Goal: Task Accomplishment & Management: Use online tool/utility

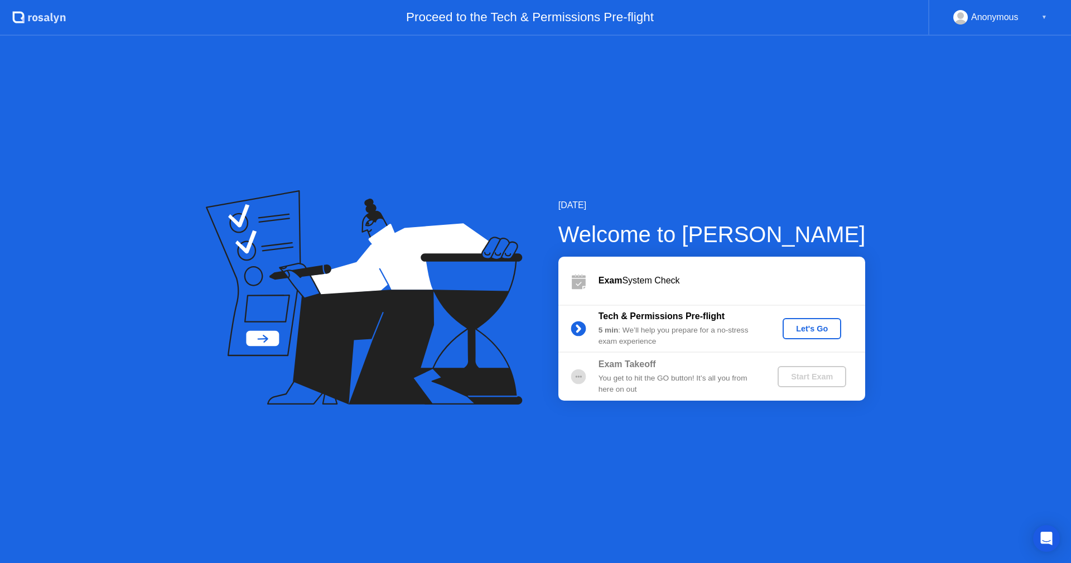
click at [807, 329] on div "Let's Go" at bounding box center [812, 328] width 50 height 9
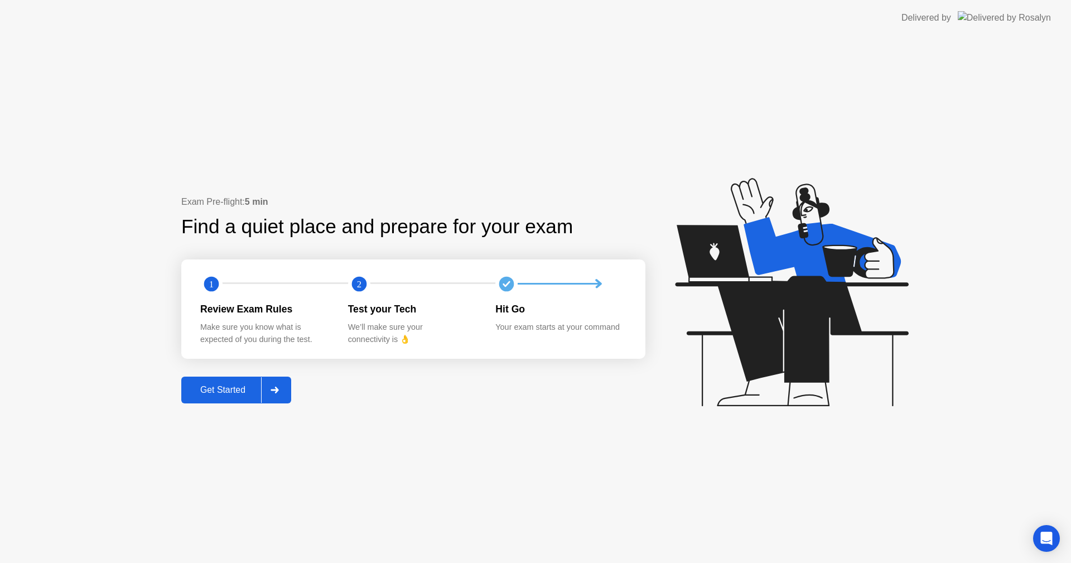
click at [284, 380] on div at bounding box center [274, 390] width 27 height 26
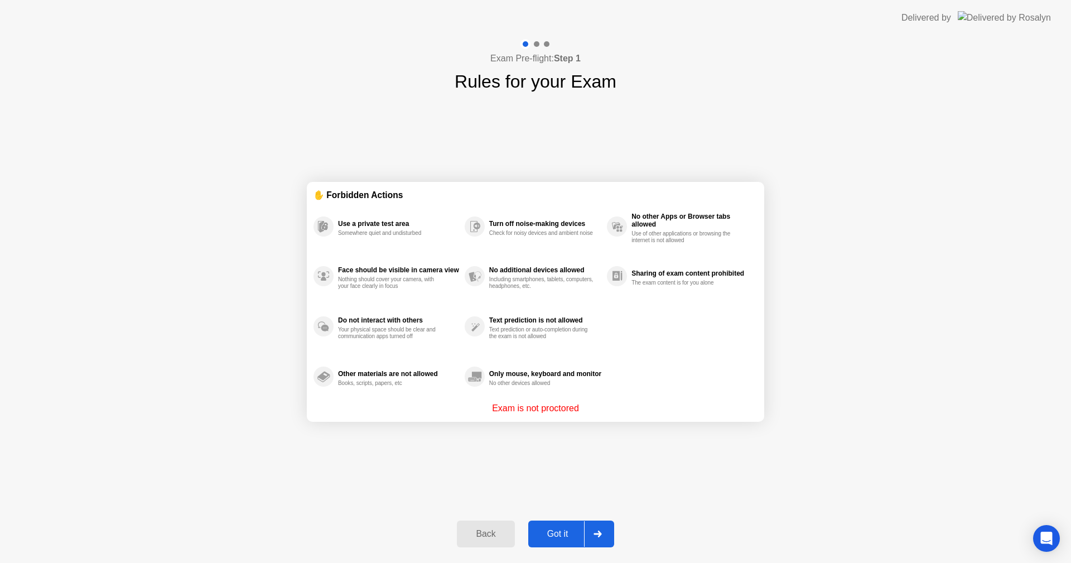
click at [558, 533] on div "Got it" at bounding box center [558, 534] width 52 height 10
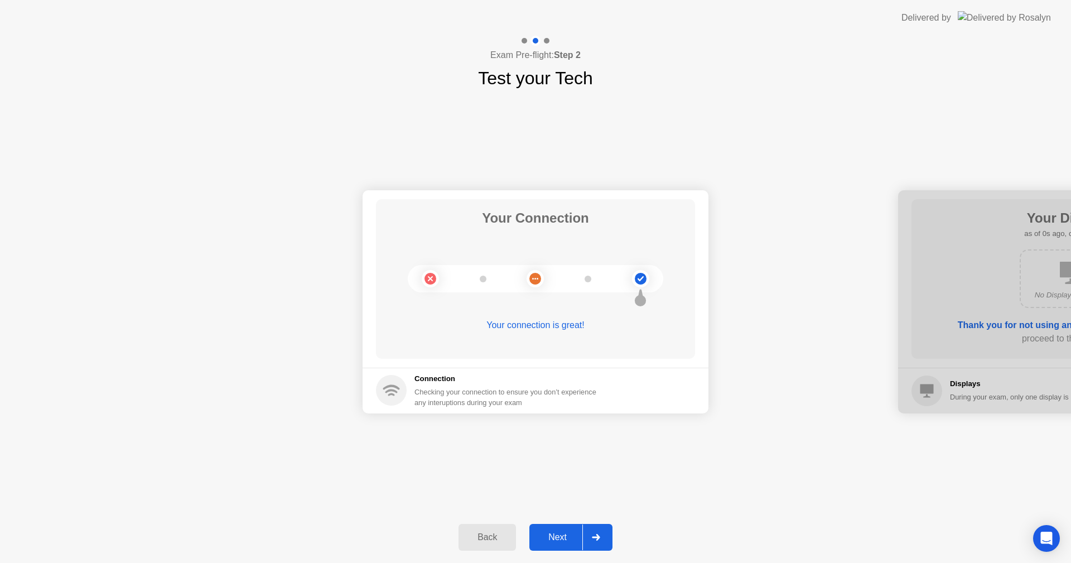
click at [562, 537] on div "Next" at bounding box center [558, 537] width 50 height 10
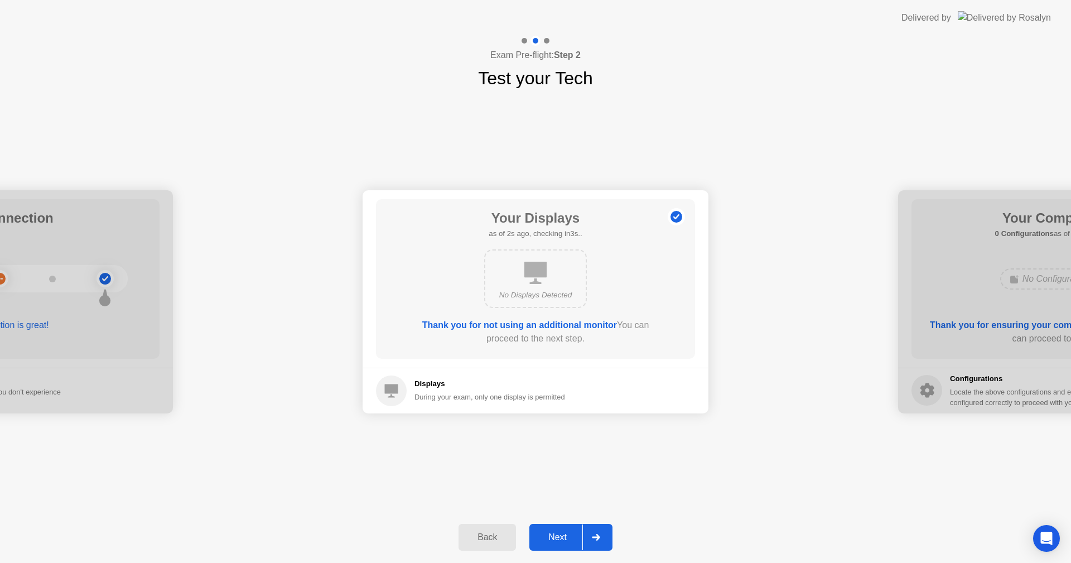
click at [96, 276] on div at bounding box center [0, 301] width 346 height 223
click at [491, 536] on div "Back" at bounding box center [487, 537] width 51 height 10
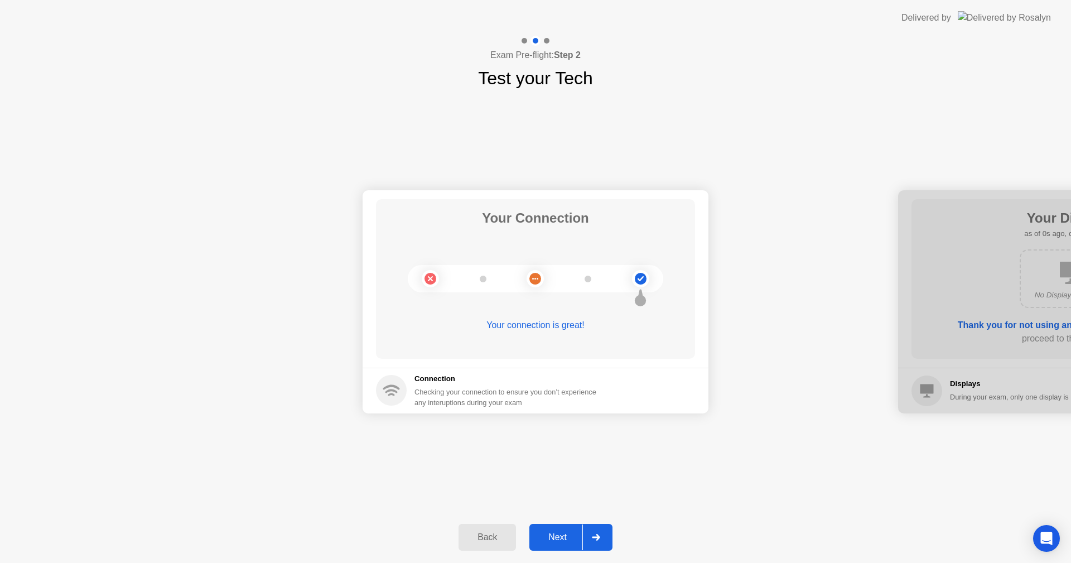
click at [563, 537] on div "Next" at bounding box center [558, 537] width 50 height 10
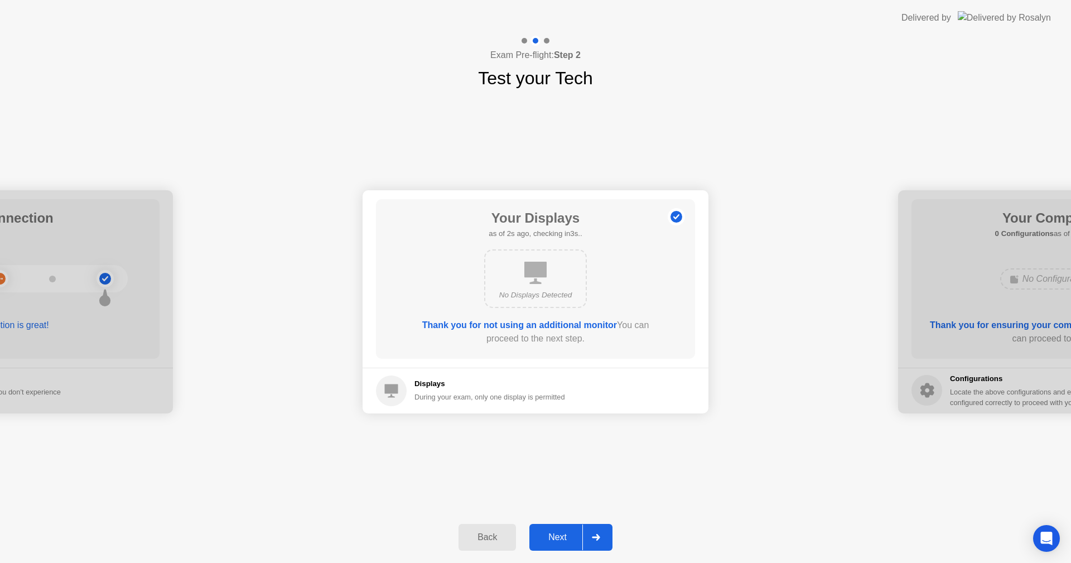
click at [553, 528] on button "Next" at bounding box center [570, 537] width 83 height 27
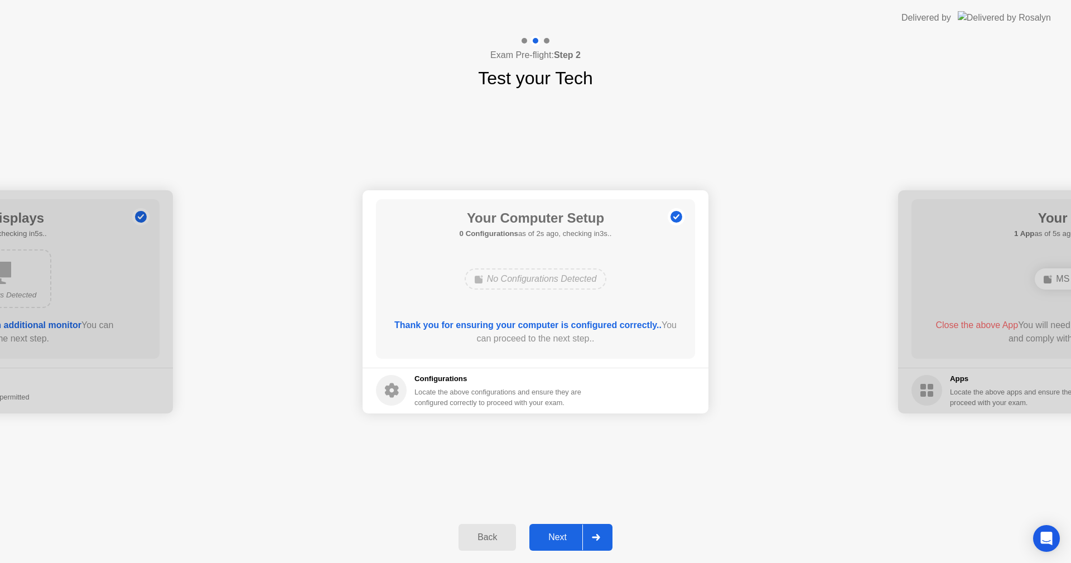
click at [544, 540] on div "Next" at bounding box center [558, 537] width 50 height 10
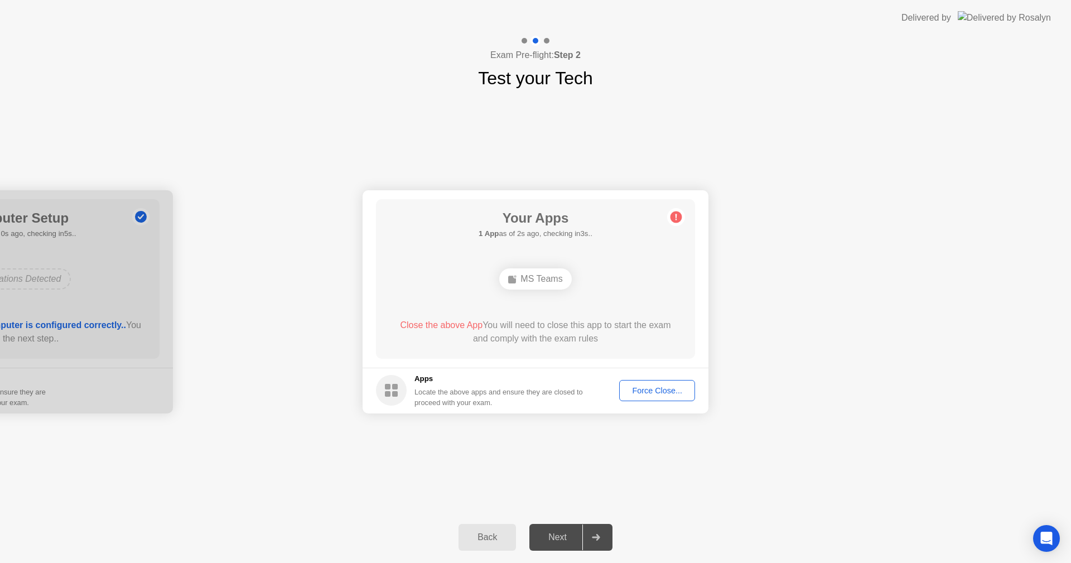
click at [667, 386] on div "Force Close..." at bounding box center [657, 390] width 68 height 9
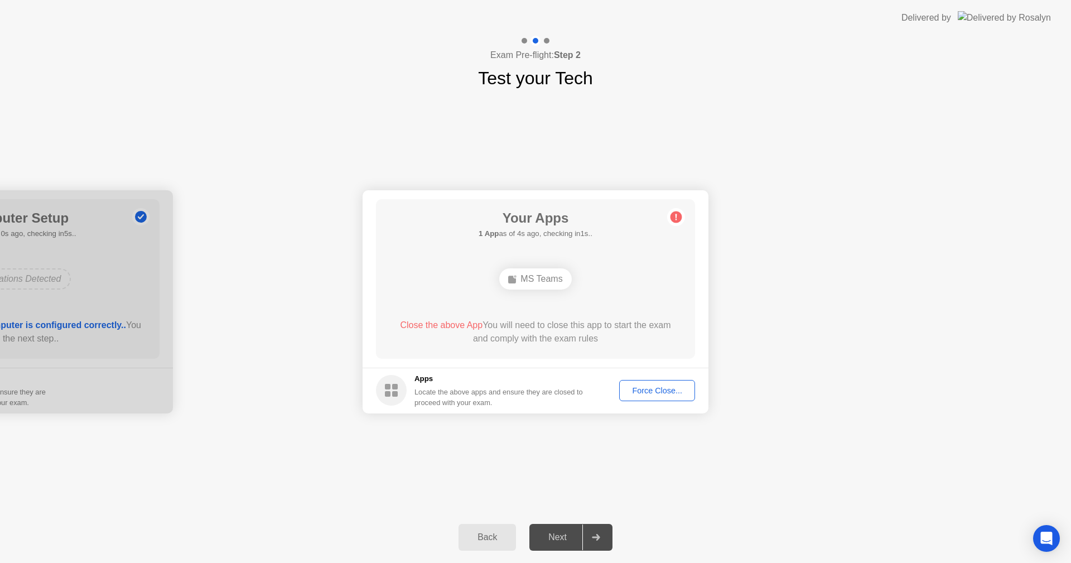
click at [644, 386] on div "Force Close..." at bounding box center [657, 390] width 68 height 9
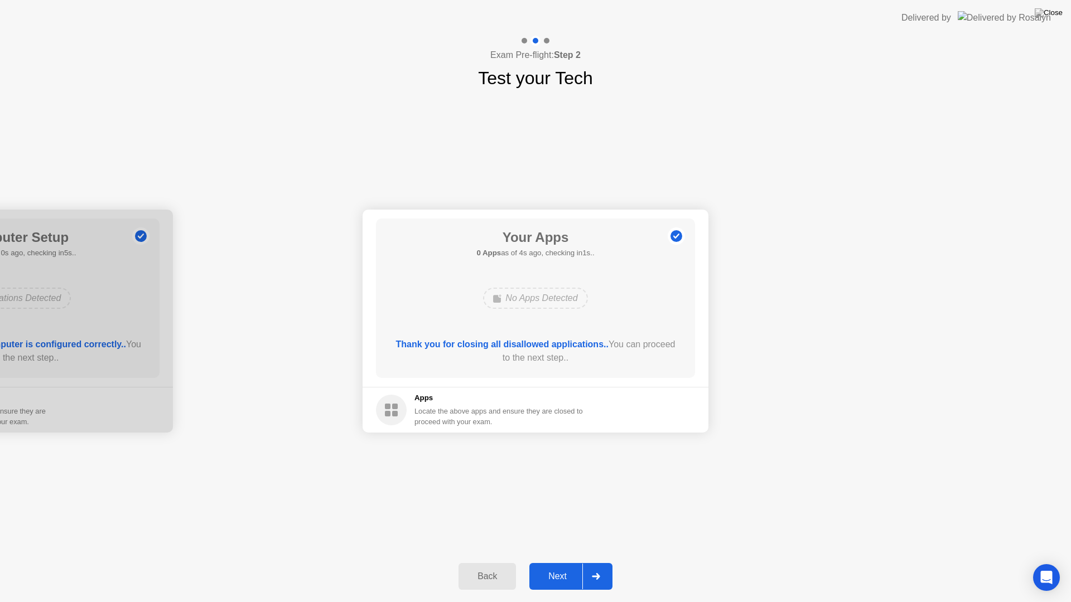
click at [572, 562] on div "Next" at bounding box center [558, 577] width 50 height 10
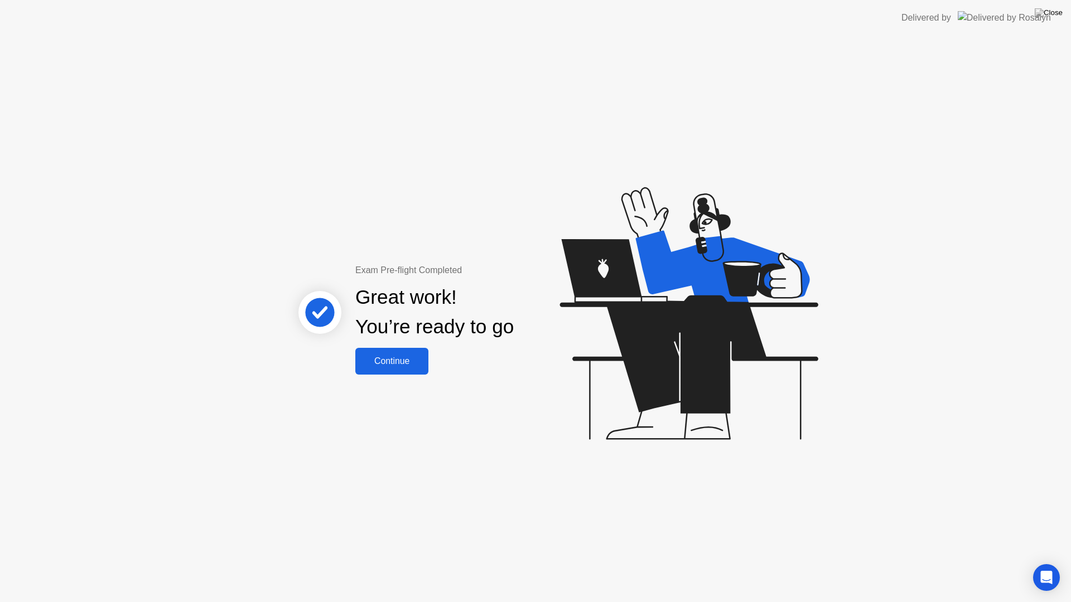
click at [377, 367] on div "Continue" at bounding box center [392, 361] width 66 height 10
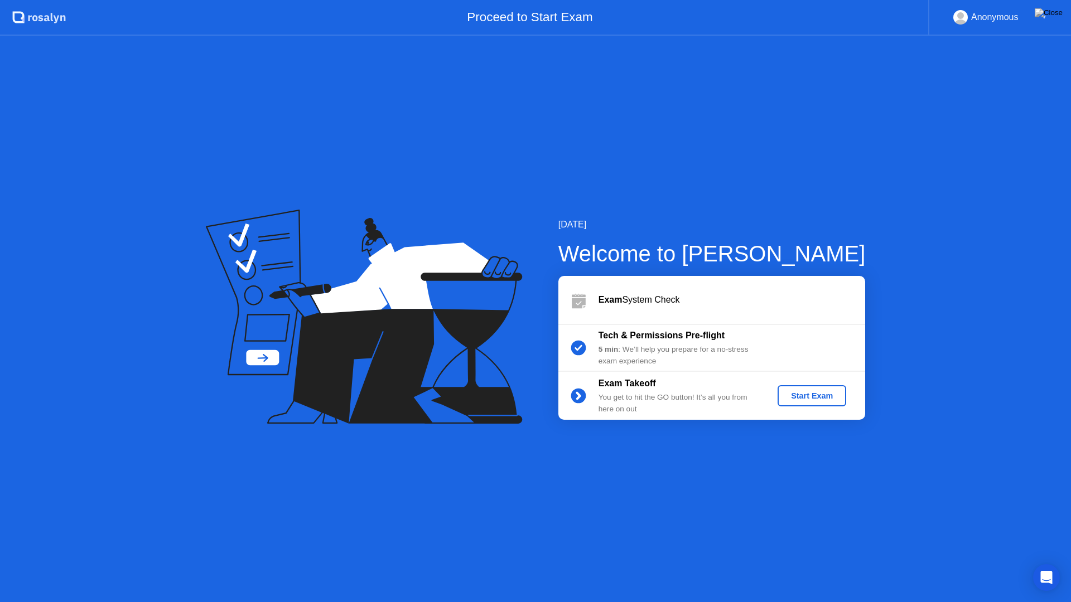
click at [576, 299] on icon at bounding box center [579, 303] width 14 height 11
click at [801, 398] on div "Start Exam" at bounding box center [812, 396] width 60 height 9
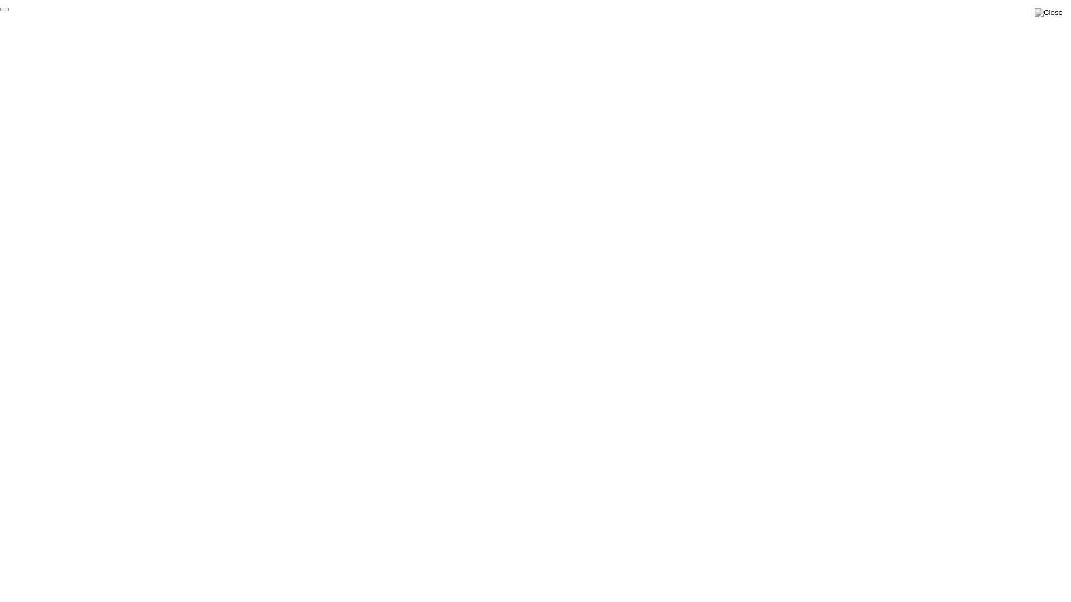
click div "End Proctoring Session"
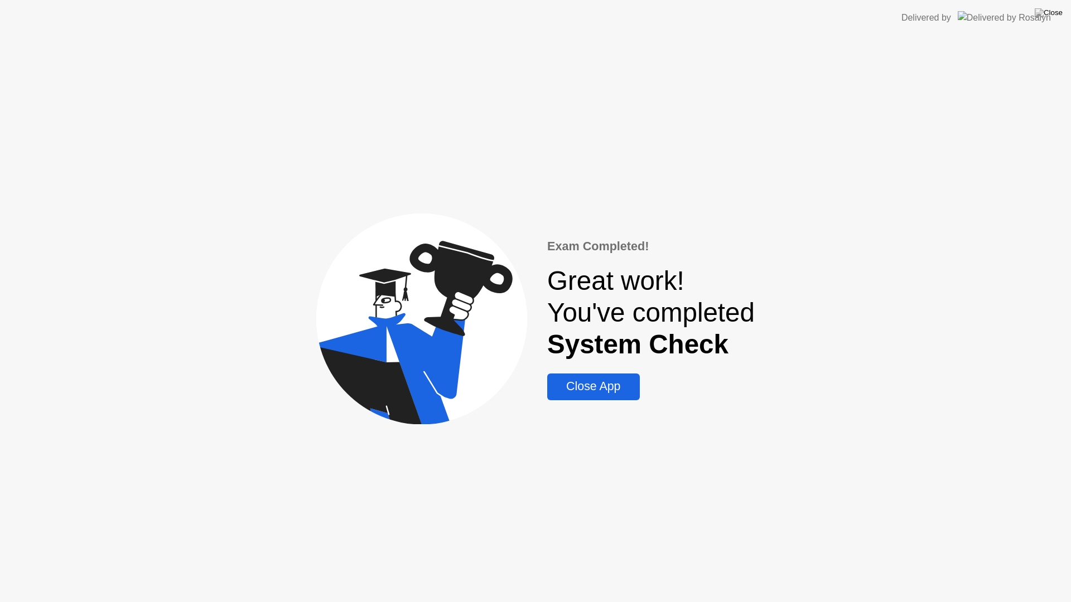
click at [610, 390] on div "Close App" at bounding box center [593, 387] width 85 height 14
